Goal: Task Accomplishment & Management: Manage account settings

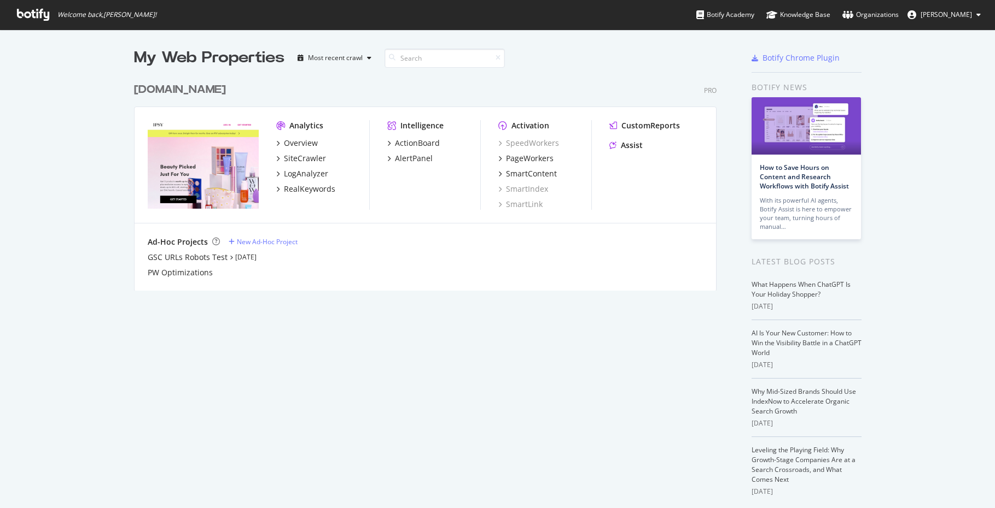
scroll to position [508, 995]
click at [920, 16] on link at bounding box center [913, 14] width 13 height 9
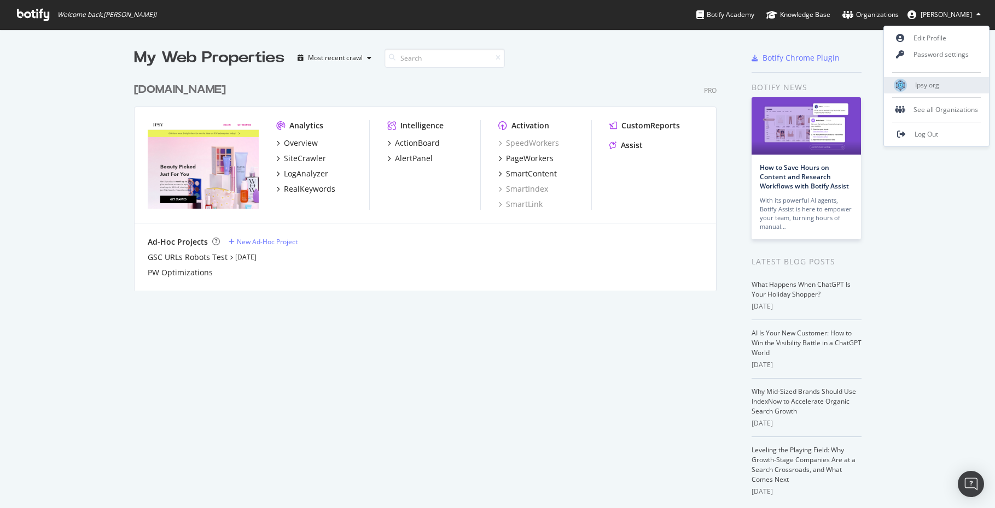
click at [934, 86] on span "Ipsy org" at bounding box center [927, 84] width 24 height 9
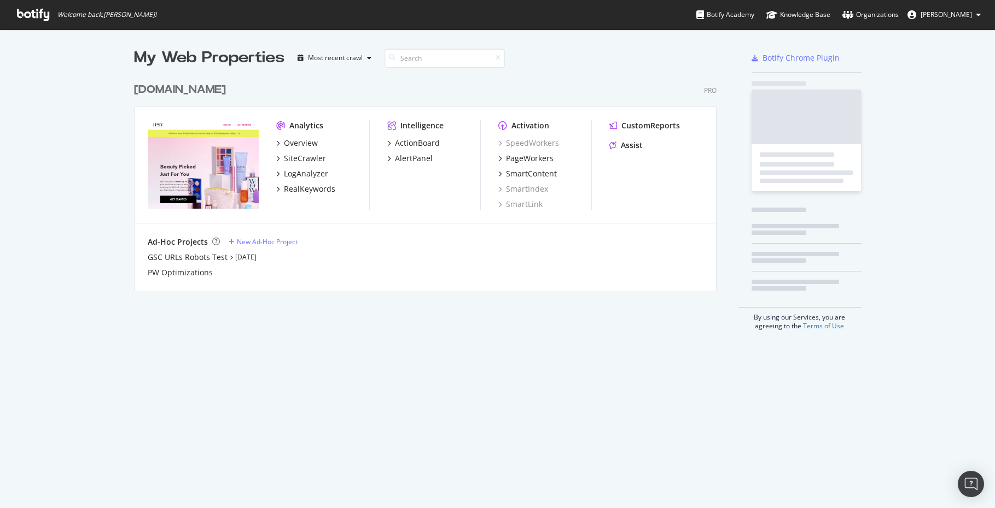
scroll to position [508, 995]
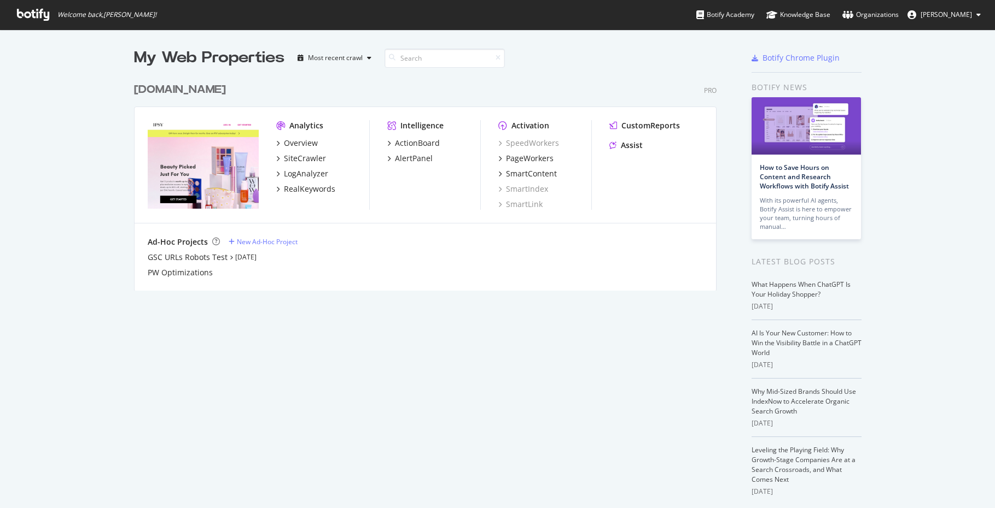
scroll to position [222, 591]
click at [969, 20] on button "[PERSON_NAME]" at bounding box center [943, 14] width 91 height 17
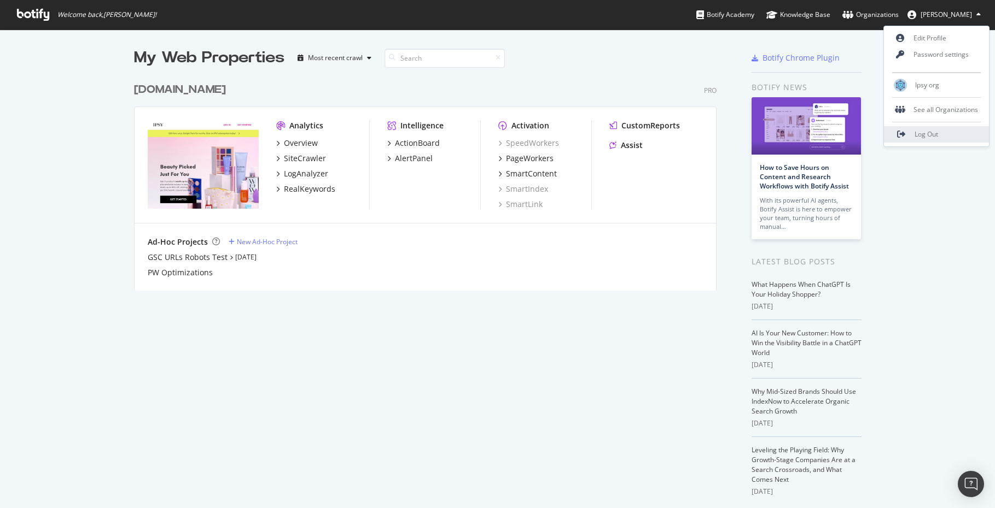
click at [909, 139] on link "Log Out" at bounding box center [936, 134] width 105 height 16
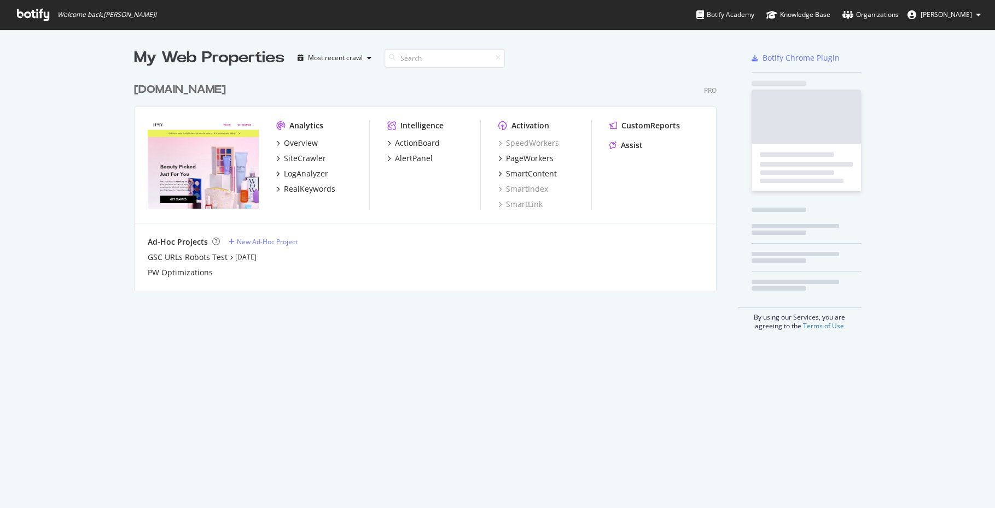
scroll to position [222, 591]
